Goal: Find specific page/section: Locate item on page

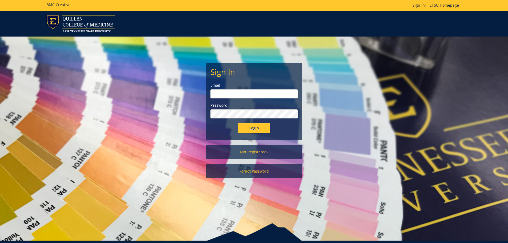
type input "metcalf@etsu.edu"
click at [253, 128] on input "Login" at bounding box center [254, 128] width 32 height 11
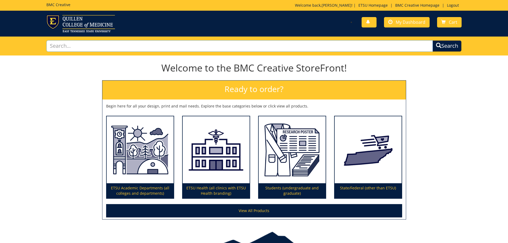
click at [85, 42] on input "text" at bounding box center [239, 45] width 387 height 11
type input "251990-A"
click at [433, 40] on button "Search" at bounding box center [447, 45] width 29 height 11
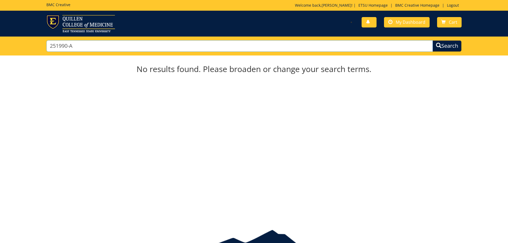
drag, startPoint x: 81, startPoint y: 49, endPoint x: 35, endPoint y: 49, distance: 45.6
click at [35, 49] on div "251990-A Search" at bounding box center [254, 46] width 508 height 19
